Goal: Task Accomplishment & Management: Use online tool/utility

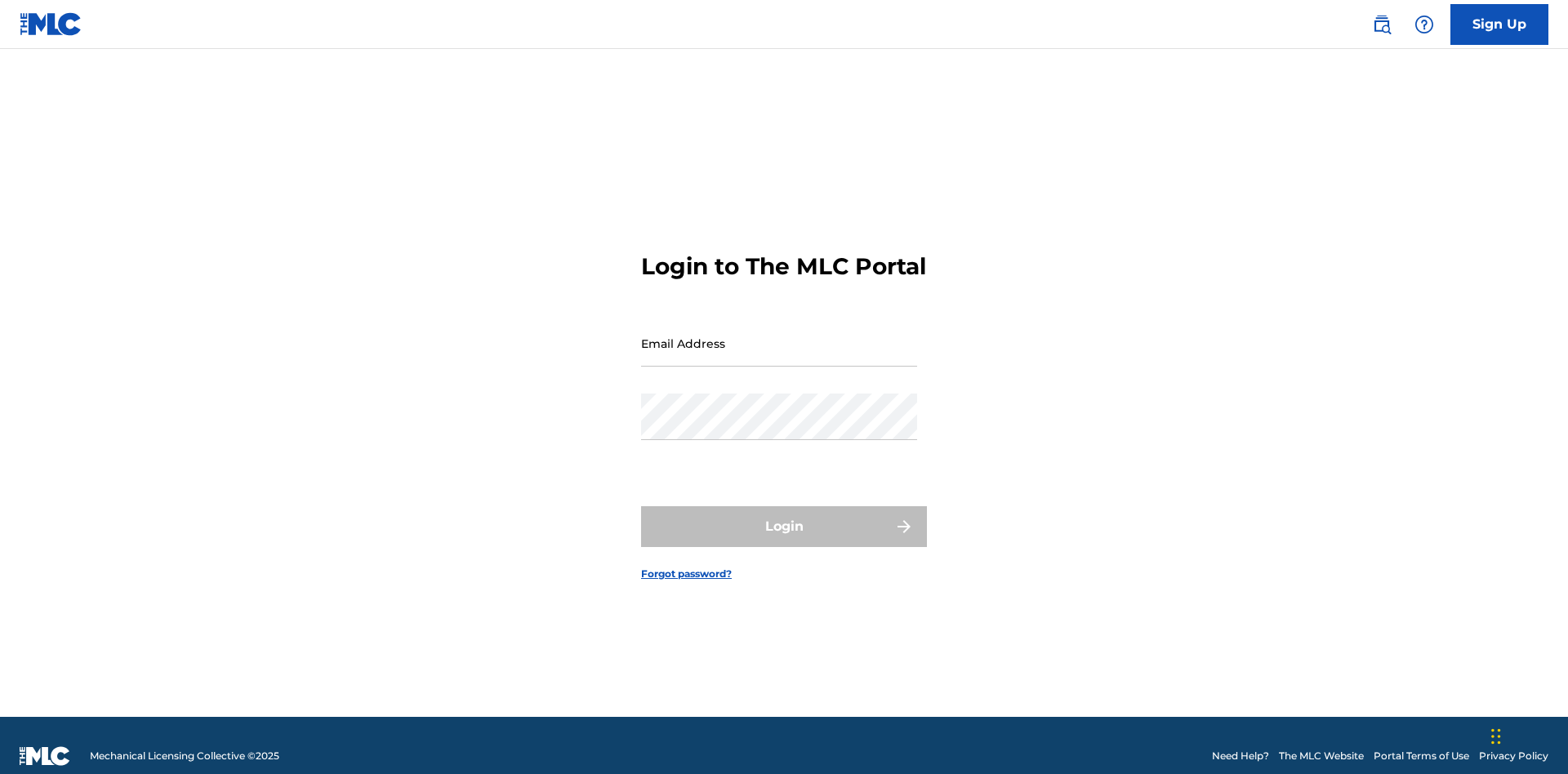
scroll to position [21, 0]
click at [779, 335] on input "Email Address" at bounding box center [779, 344] width 276 height 47
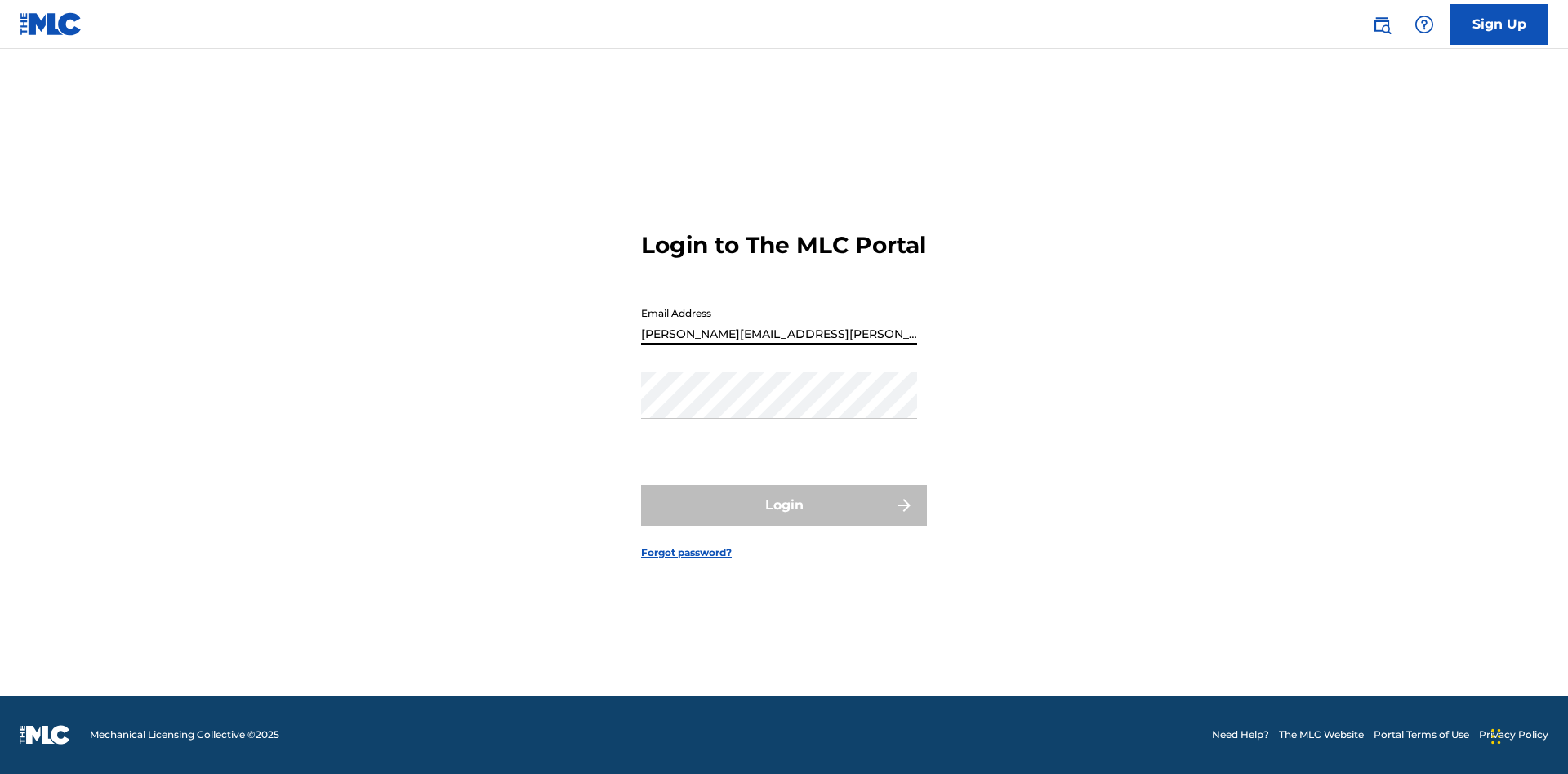
type input "Krystal.Ribble@themlc.com"
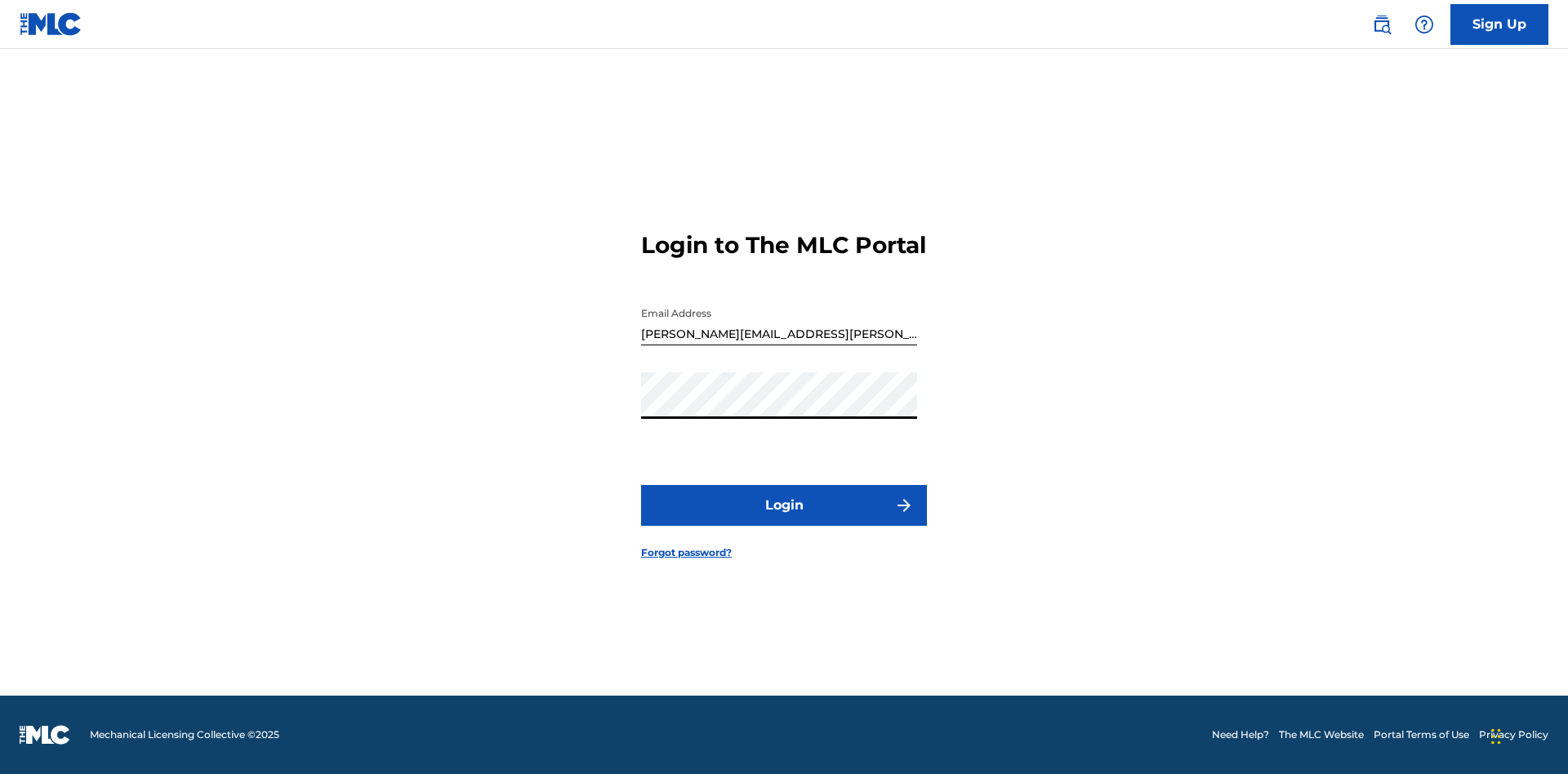
click at [784, 520] on button "Login" at bounding box center [784, 505] width 286 height 41
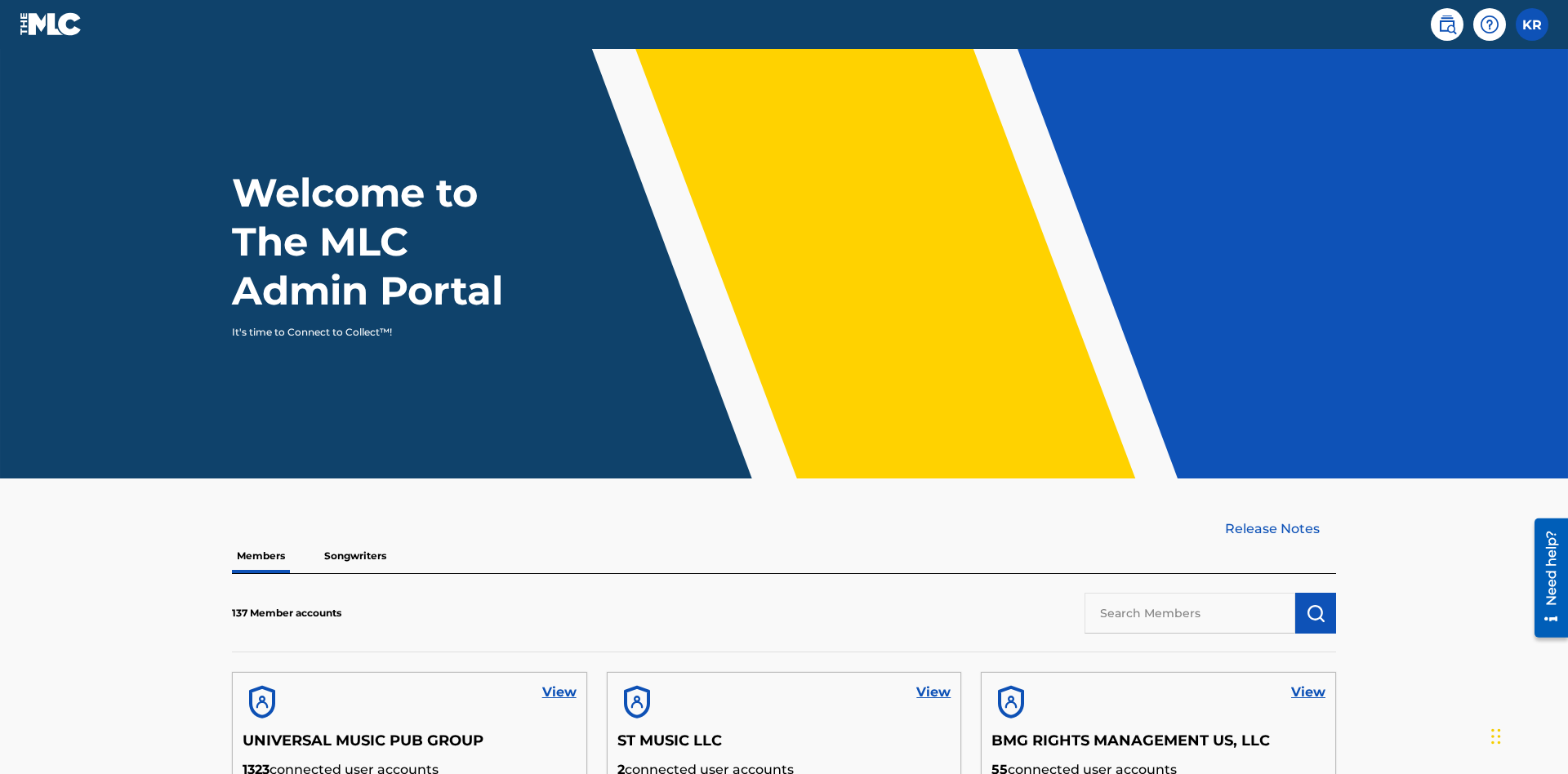
scroll to position [494, 0]
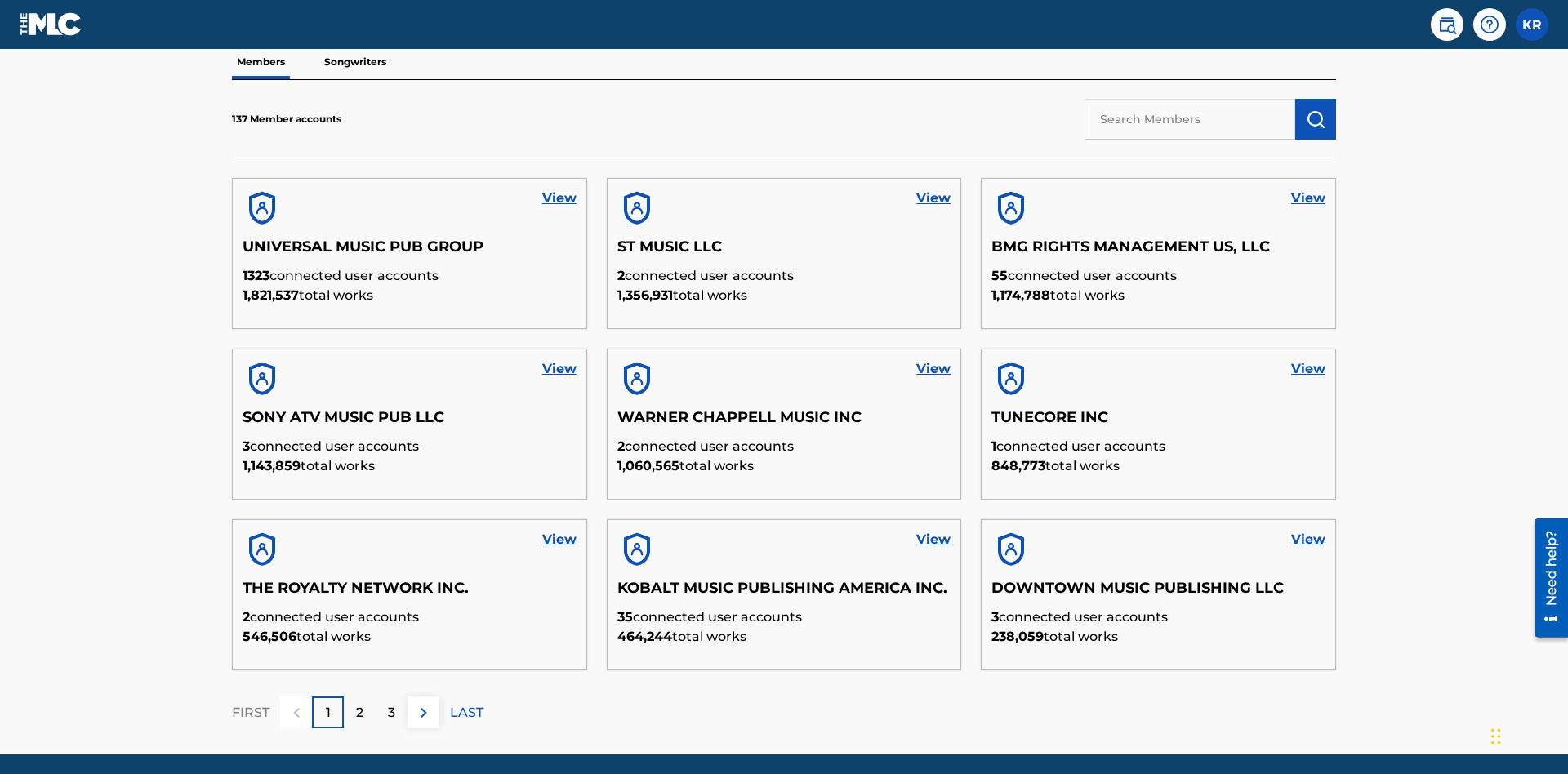
click at [1190, 118] on input "text" at bounding box center [1189, 118] width 211 height 41
type input "BMG RIGHTS MANAGEMENT US, LLC"
click at [1315, 109] on img "submit" at bounding box center [1315, 118] width 19 height 19
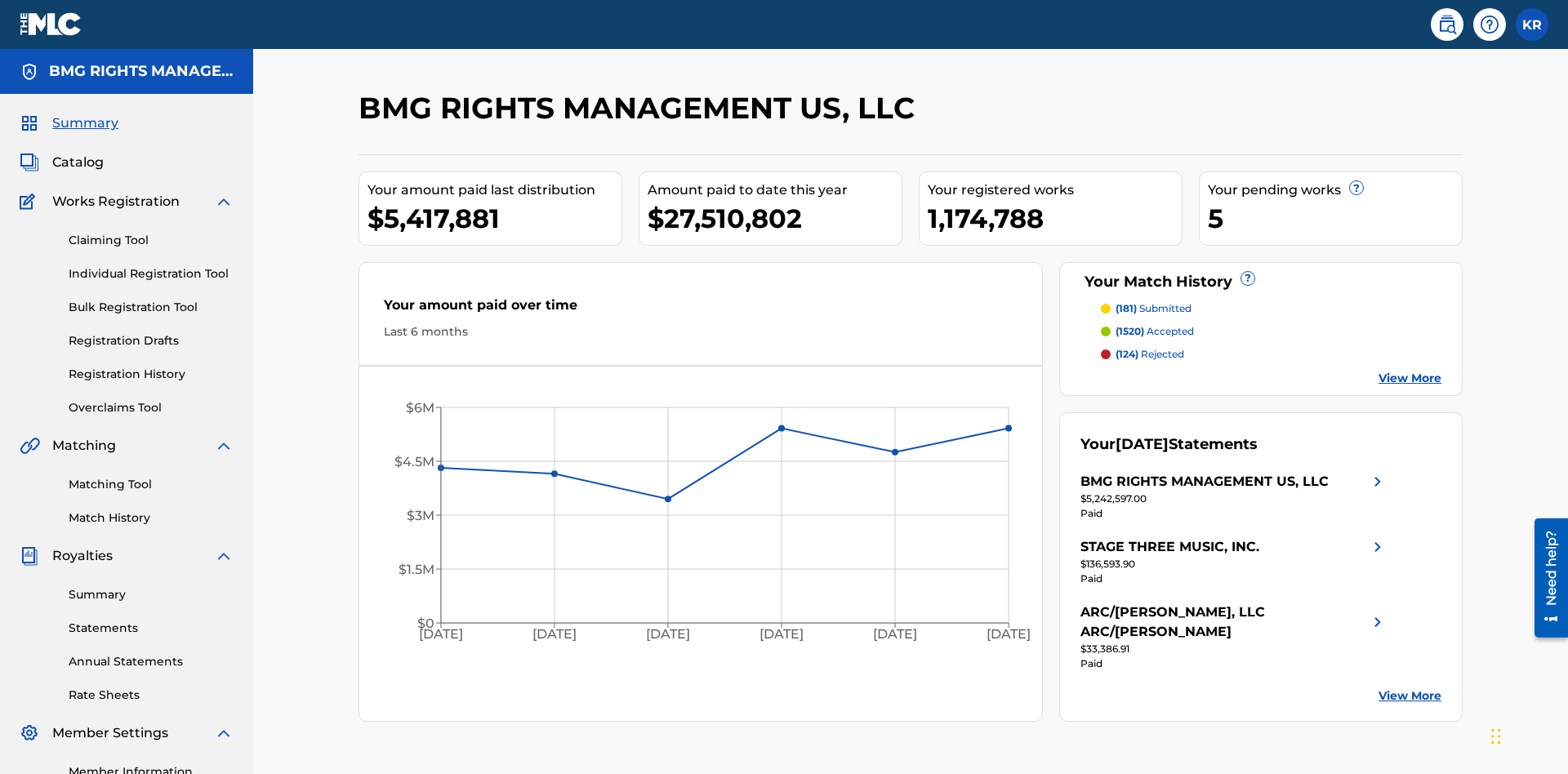
click at [151, 400] on link "Overclaims Tool" at bounding box center [151, 408] width 165 height 18
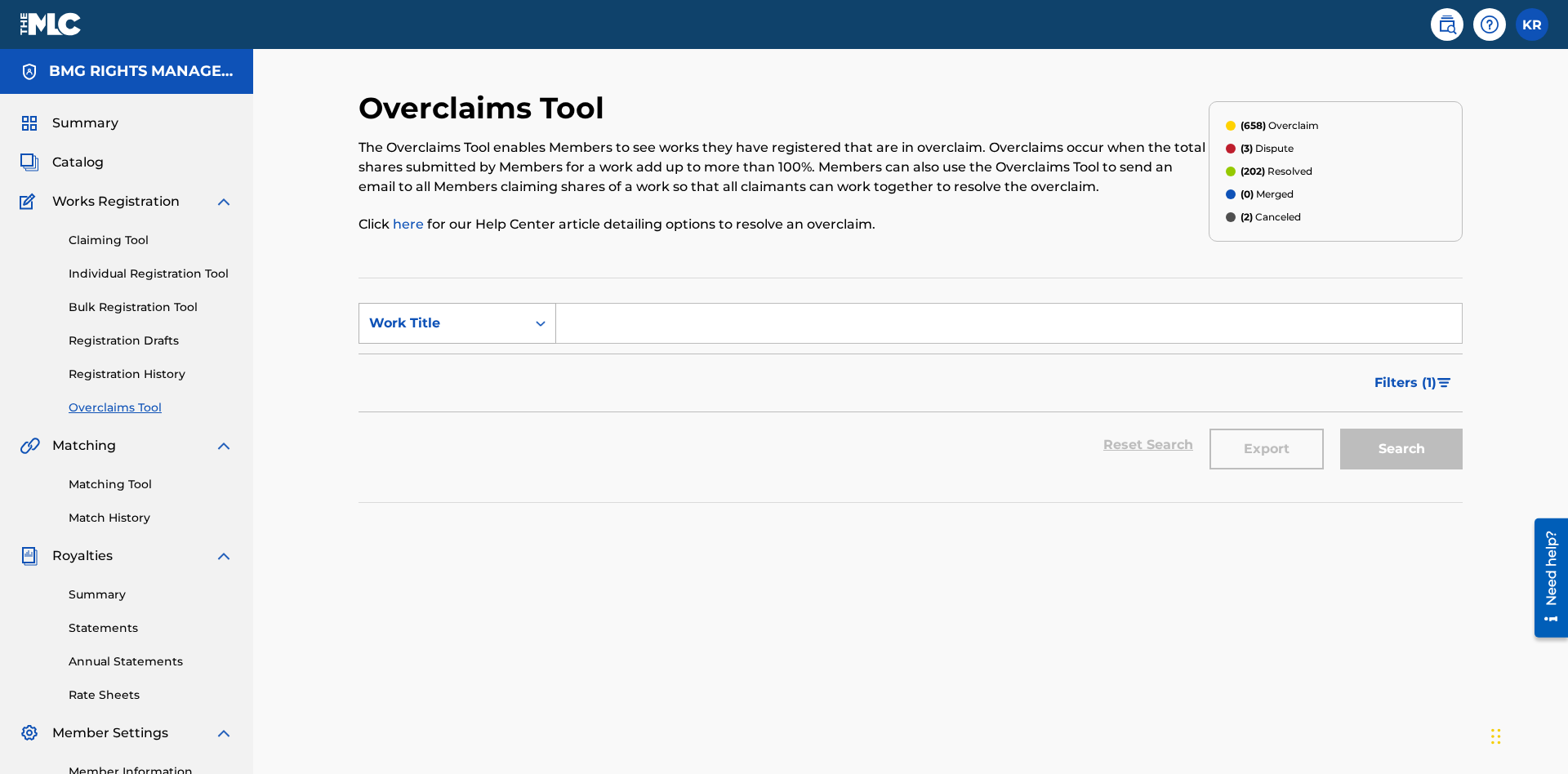
click at [443, 314] on div "Work Title" at bounding box center [443, 323] width 147 height 19
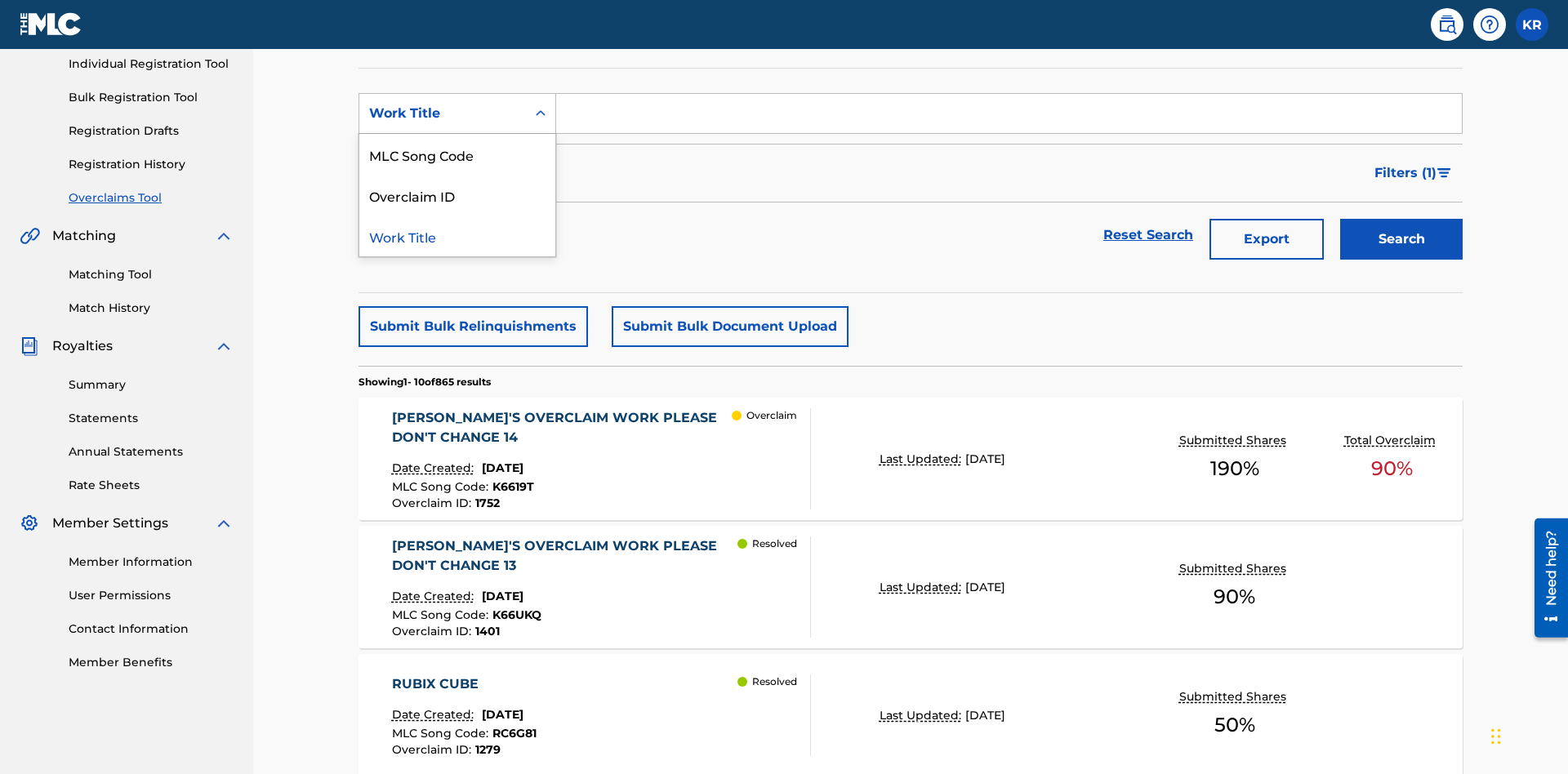
click at [457, 154] on div "MLC Song Code" at bounding box center [457, 154] width 196 height 41
click at [1008, 118] on input "Search Form" at bounding box center [1009, 113] width 906 height 39
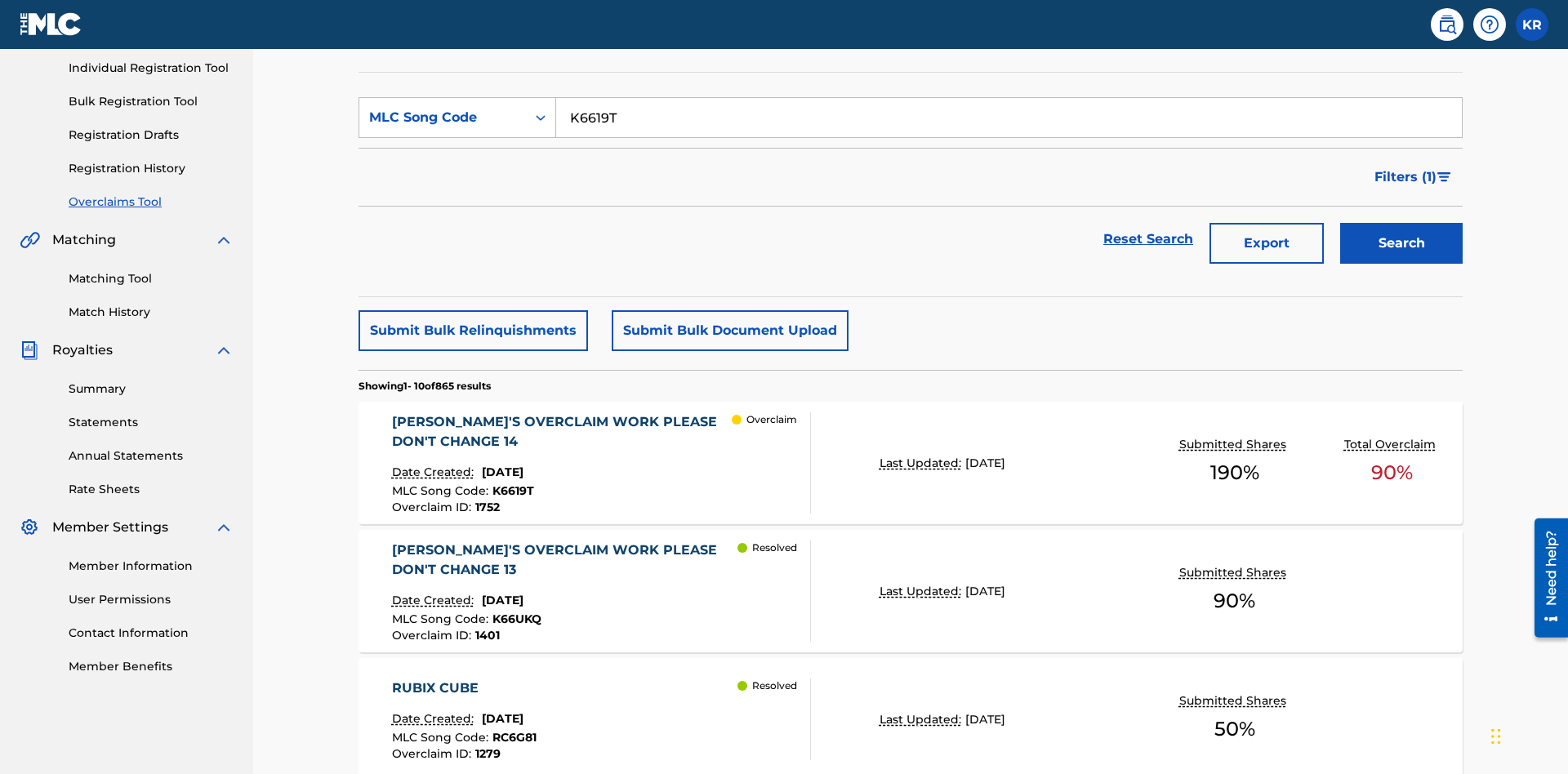
type input "K6619T"
click at [1401, 223] on button "Search" at bounding box center [1401, 243] width 123 height 41
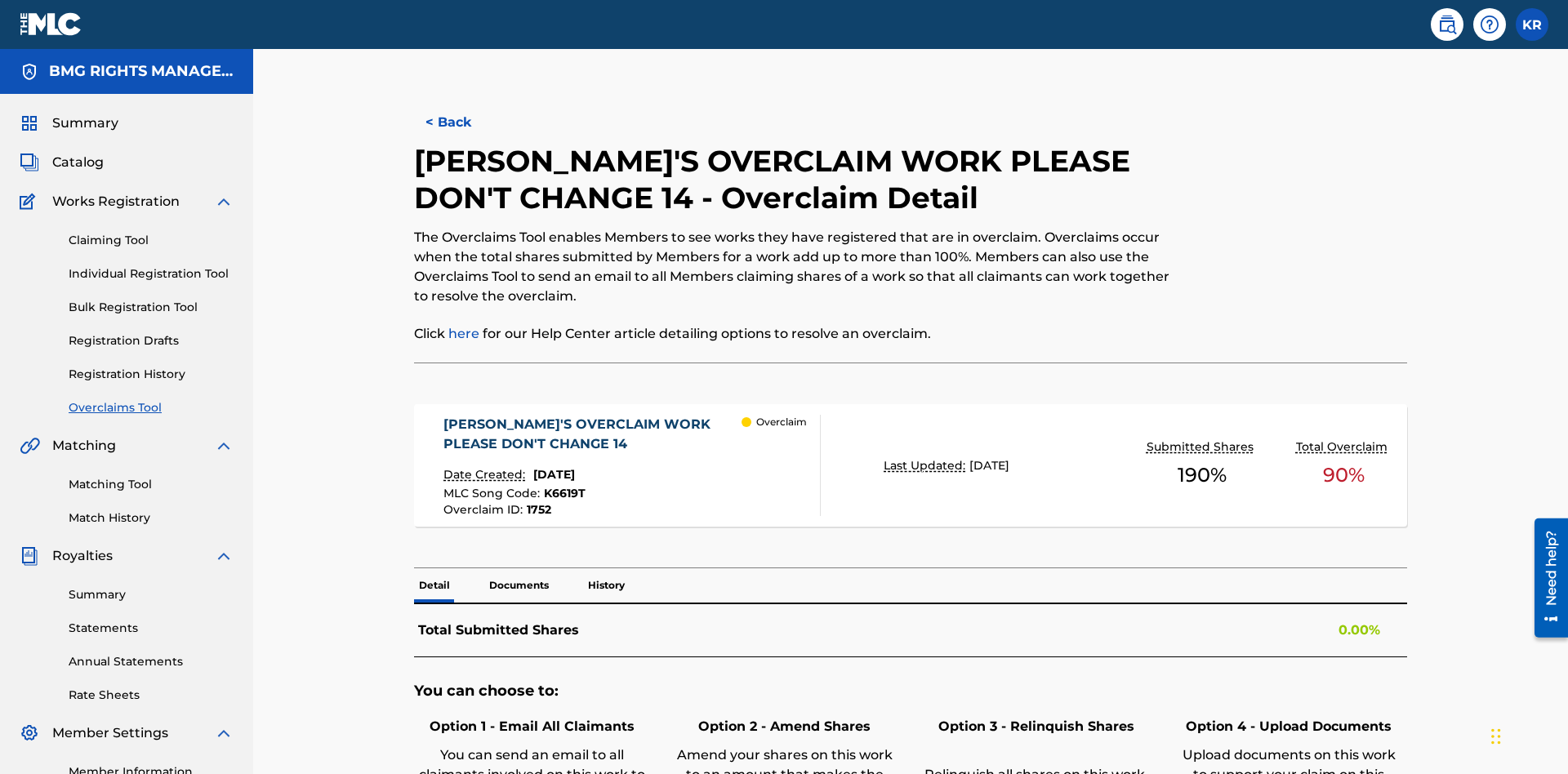
scroll to position [45, 0]
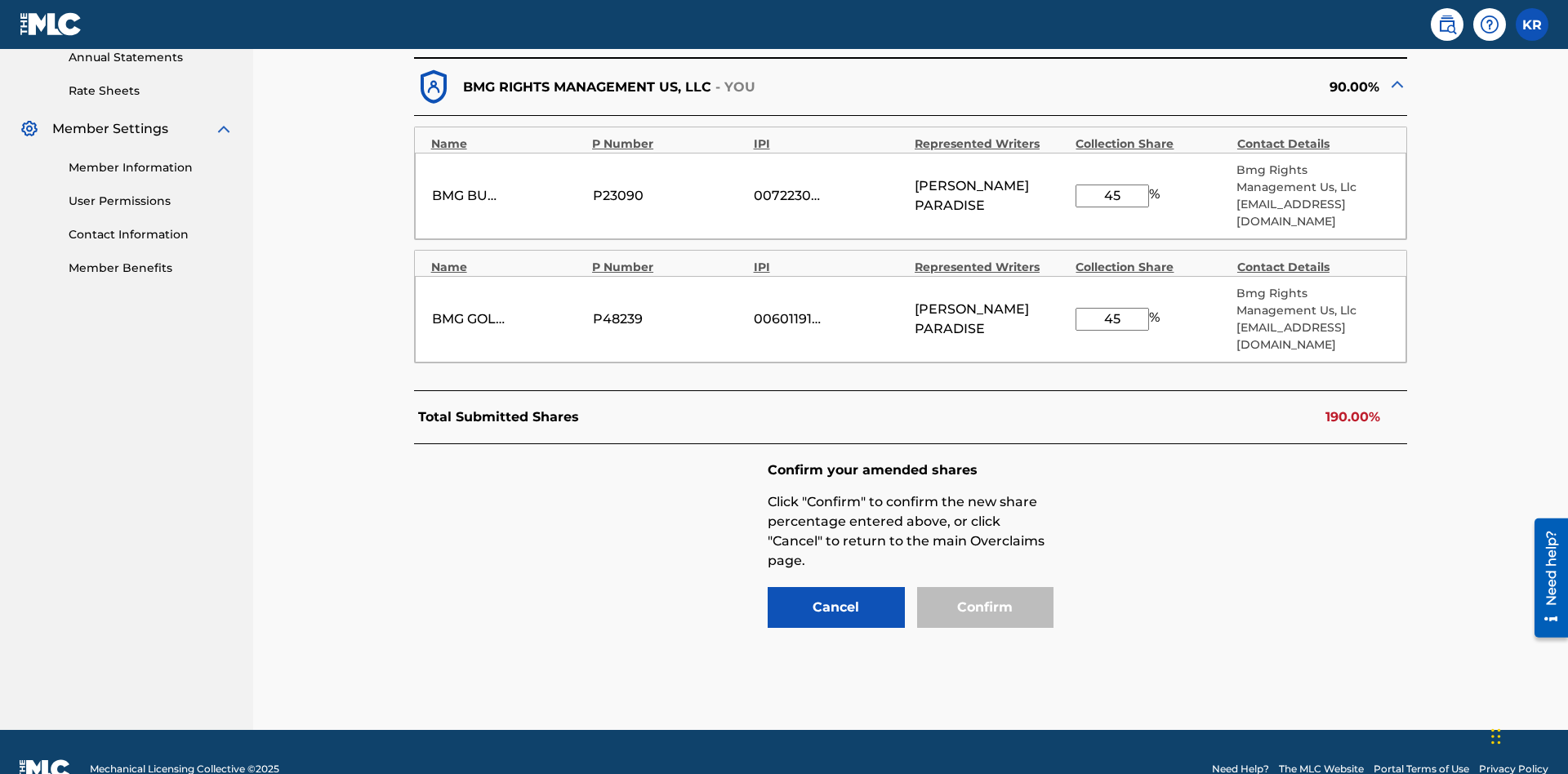
click at [1113, 187] on input "45" at bounding box center [1113, 195] width 73 height 23
type input "67"
click at [1113, 308] on input "45" at bounding box center [1113, 319] width 73 height 23
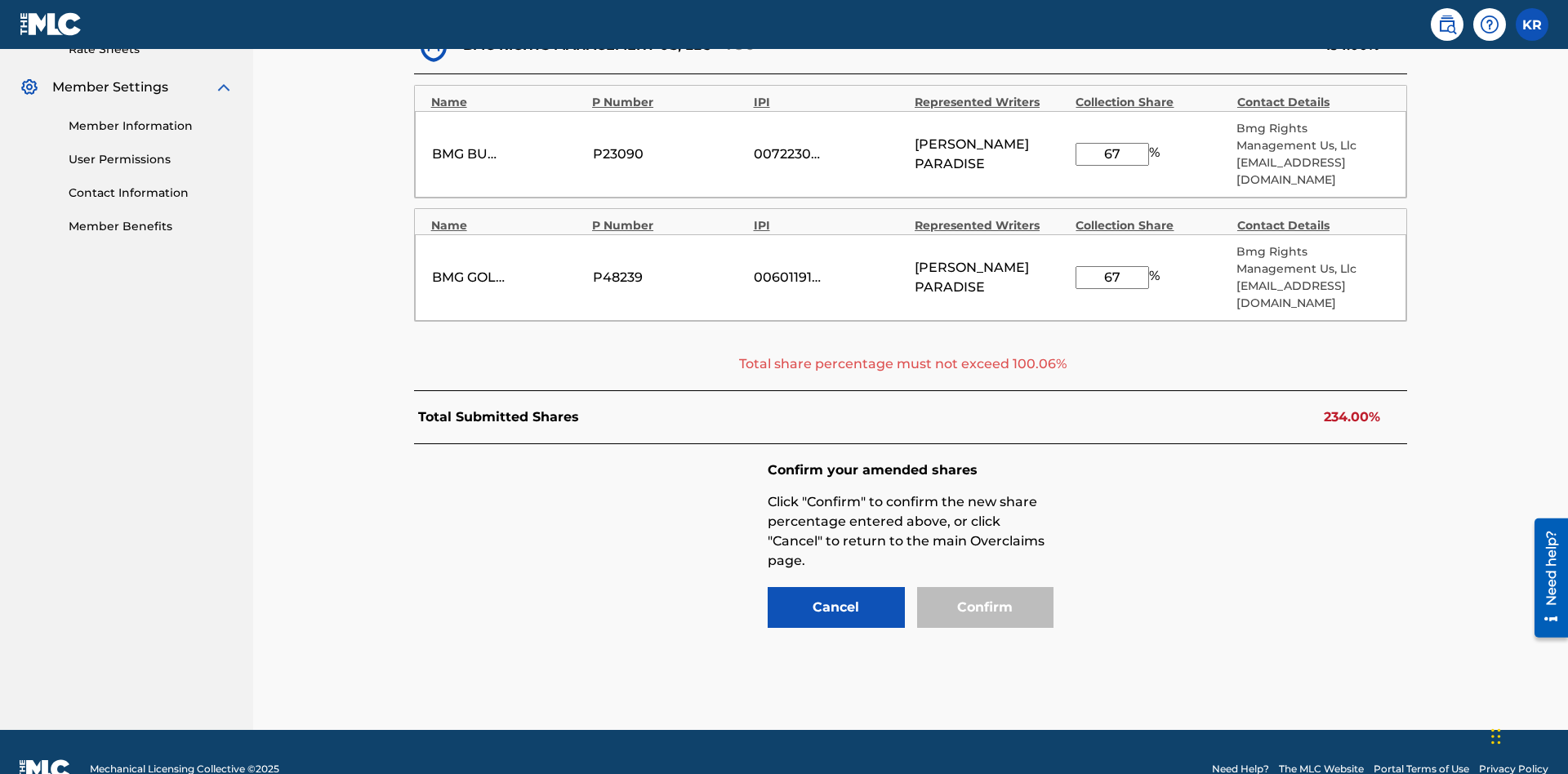
type input "67"
click at [1113, 145] on input "67" at bounding box center [1113, 153] width 73 height 23
type input "17"
click at [1113, 289] on input "67" at bounding box center [1113, 277] width 73 height 23
